Goal: Task Accomplishment & Management: Use online tool/utility

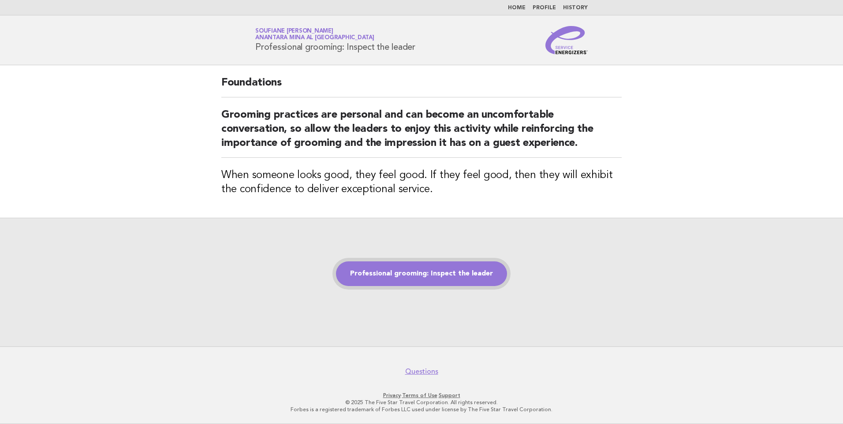
click at [429, 279] on link "Professional grooming: Inspect the leader" at bounding box center [421, 274] width 171 height 25
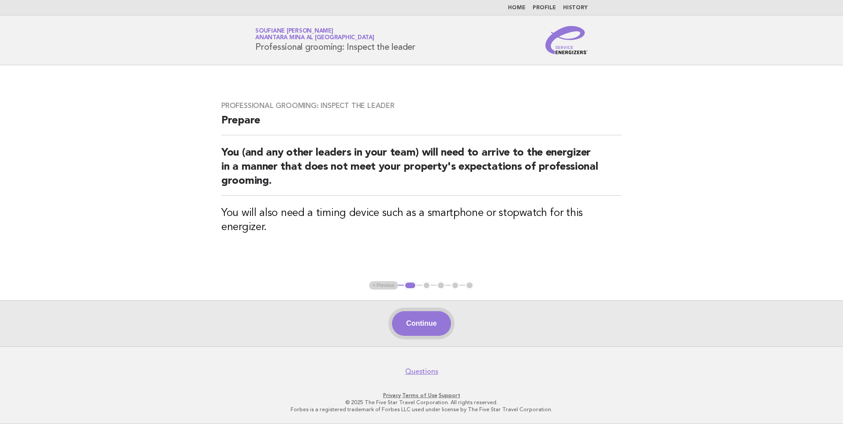
click at [422, 326] on button "Continue" at bounding box center [421, 323] width 59 height 25
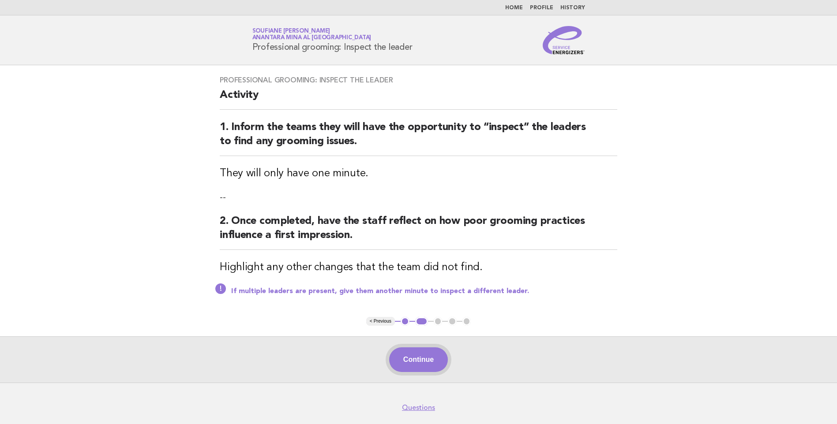
click at [411, 359] on button "Continue" at bounding box center [418, 359] width 59 height 25
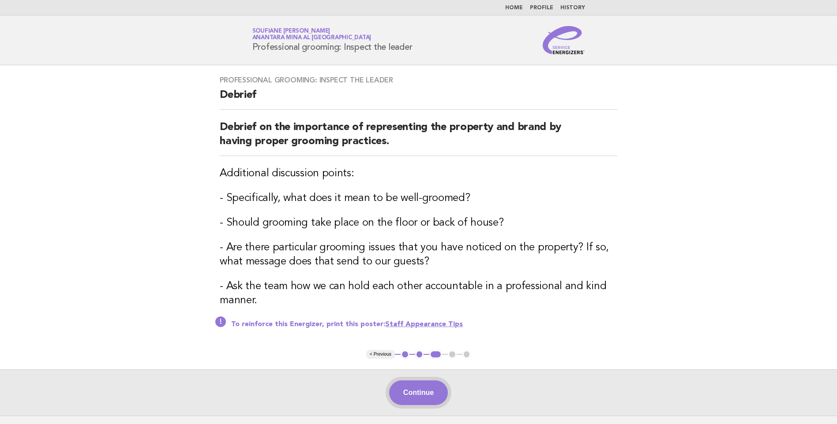
click at [417, 396] on button "Continue" at bounding box center [418, 393] width 59 height 25
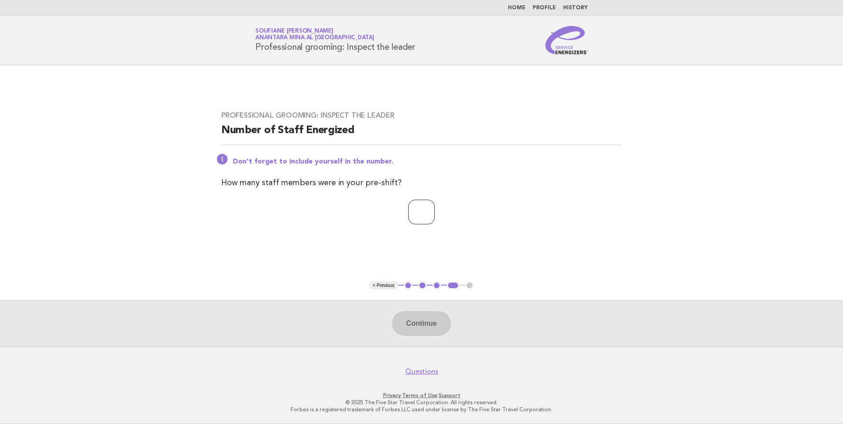
click at [422, 214] on input "number" at bounding box center [421, 212] width 26 height 25
type input "*"
click at [429, 324] on button "Continue" at bounding box center [421, 323] width 59 height 25
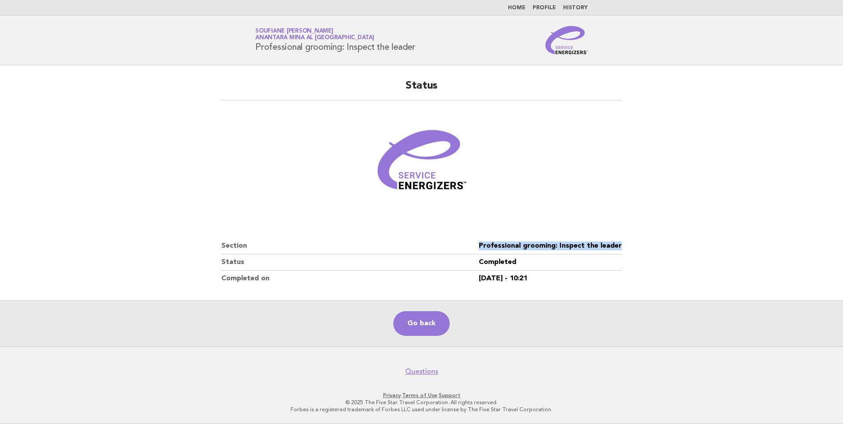
drag, startPoint x: 624, startPoint y: 245, endPoint x: 478, endPoint y: 241, distance: 145.6
click at [478, 241] on div "Status Section Professional grooming: Inspect the leader Status Completed Compl…" at bounding box center [422, 182] width 422 height 229
copy dl "Professional grooming: Inspect the leader"
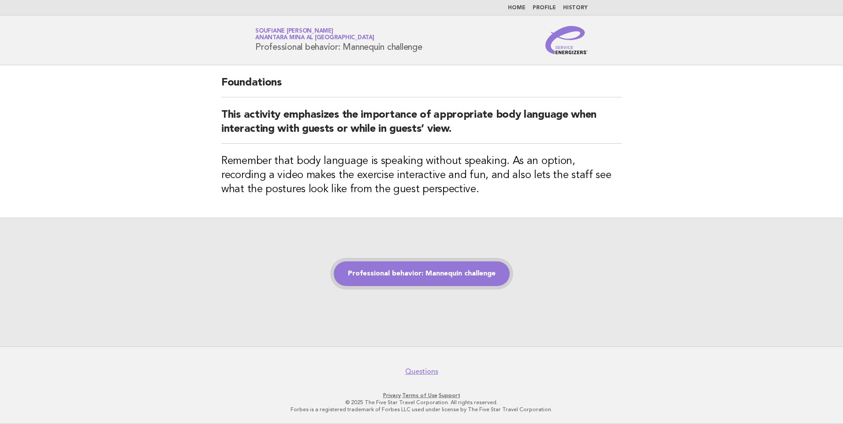
click at [445, 273] on link "Professional behavior: Mannequin challenge" at bounding box center [422, 274] width 176 height 25
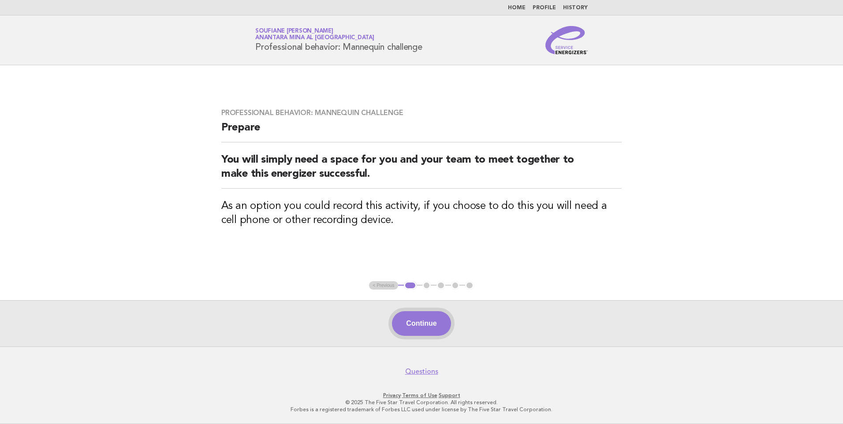
click at [430, 323] on button "Continue" at bounding box center [421, 323] width 59 height 25
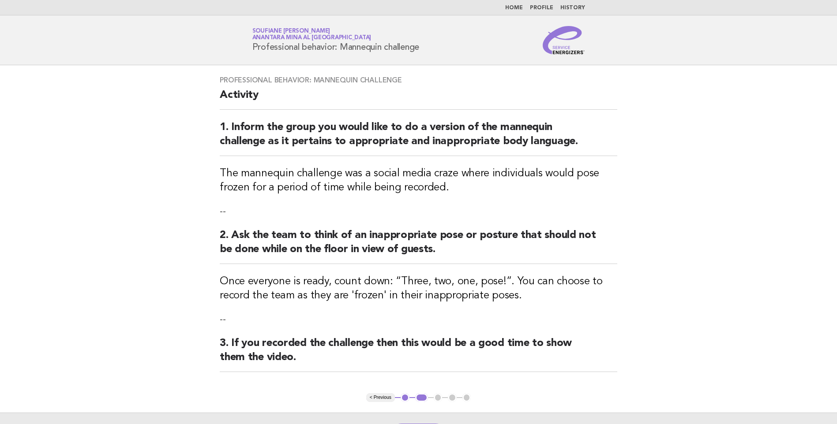
scroll to position [112, 0]
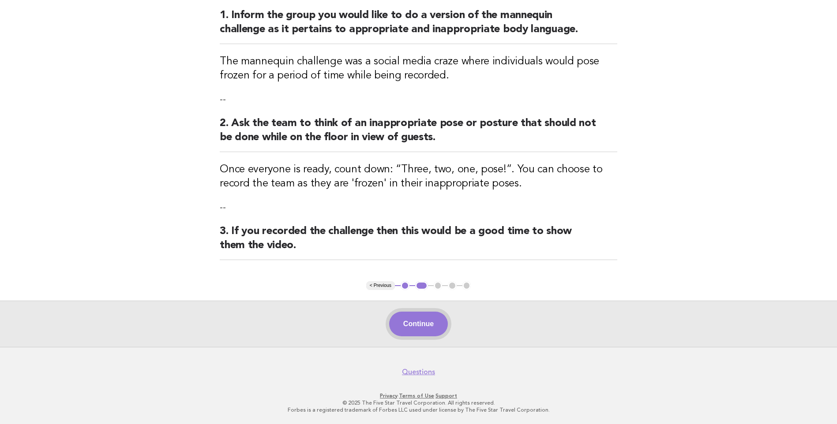
click at [425, 327] on button "Continue" at bounding box center [418, 324] width 59 height 25
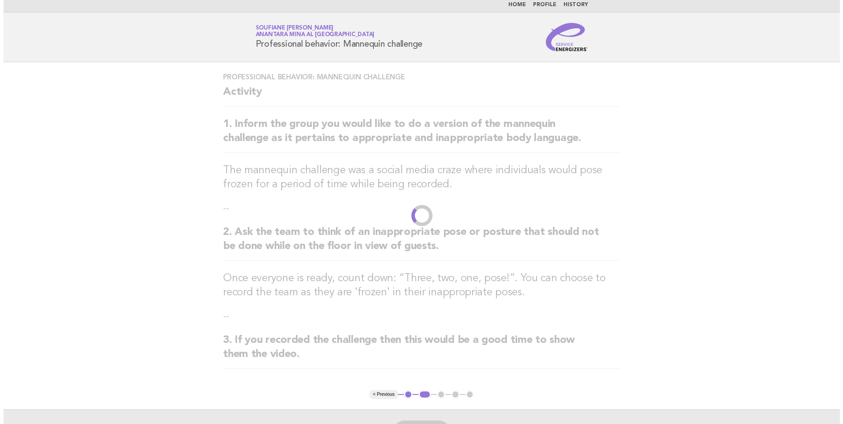
scroll to position [0, 0]
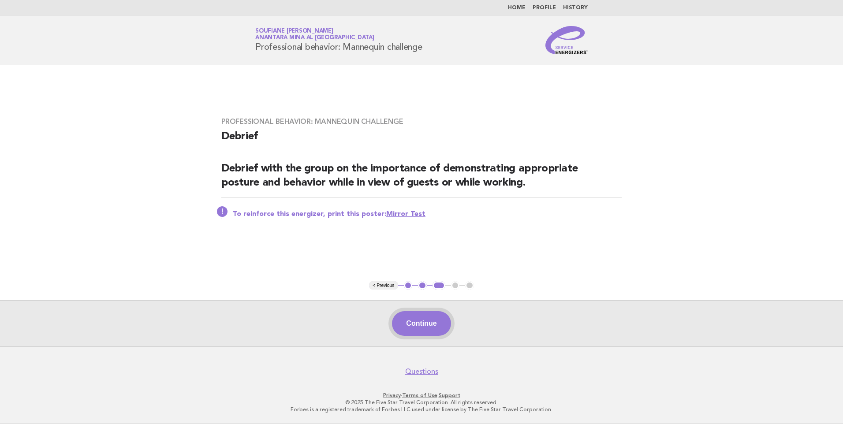
click at [420, 325] on button "Continue" at bounding box center [421, 323] width 59 height 25
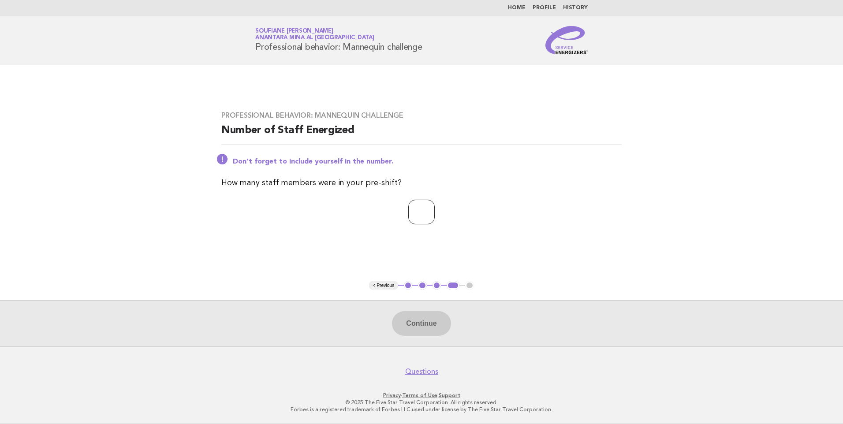
click at [412, 212] on input "number" at bounding box center [421, 212] width 26 height 25
type input "*"
click at [405, 333] on button "Continue" at bounding box center [421, 323] width 59 height 25
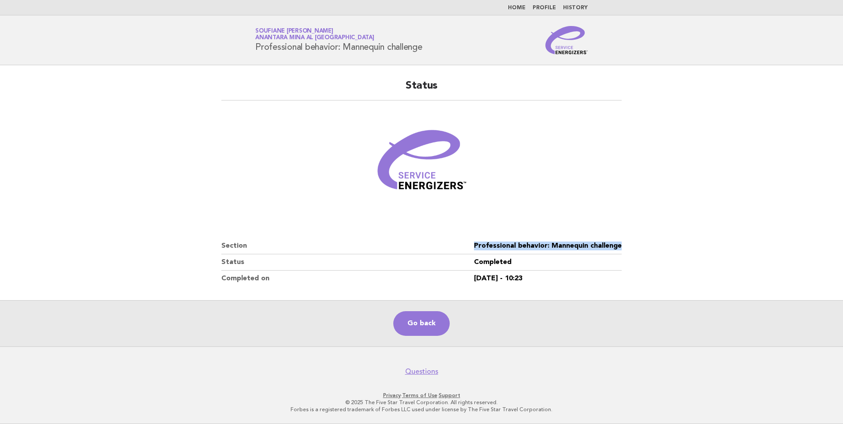
drag, startPoint x: 623, startPoint y: 246, endPoint x: 470, endPoint y: 247, distance: 153.5
click at [470, 247] on div "Status Section Professional behavior: Mannequin challenge Status Completed Comp…" at bounding box center [422, 182] width 422 height 229
copy dl "Professional behavior: Mannequin challenge"
